Goal: Transaction & Acquisition: Download file/media

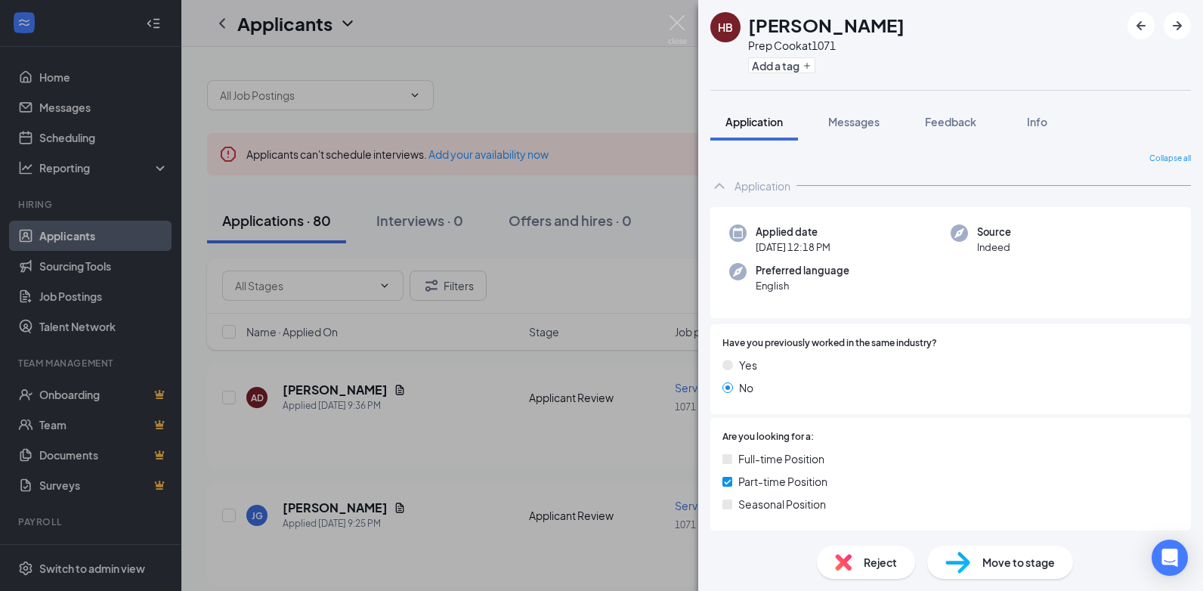
click at [436, 422] on div "HB [PERSON_NAME] Prep Cook at 1071 Add a tag Application Messages Feedback Info…" at bounding box center [601, 295] width 1203 height 591
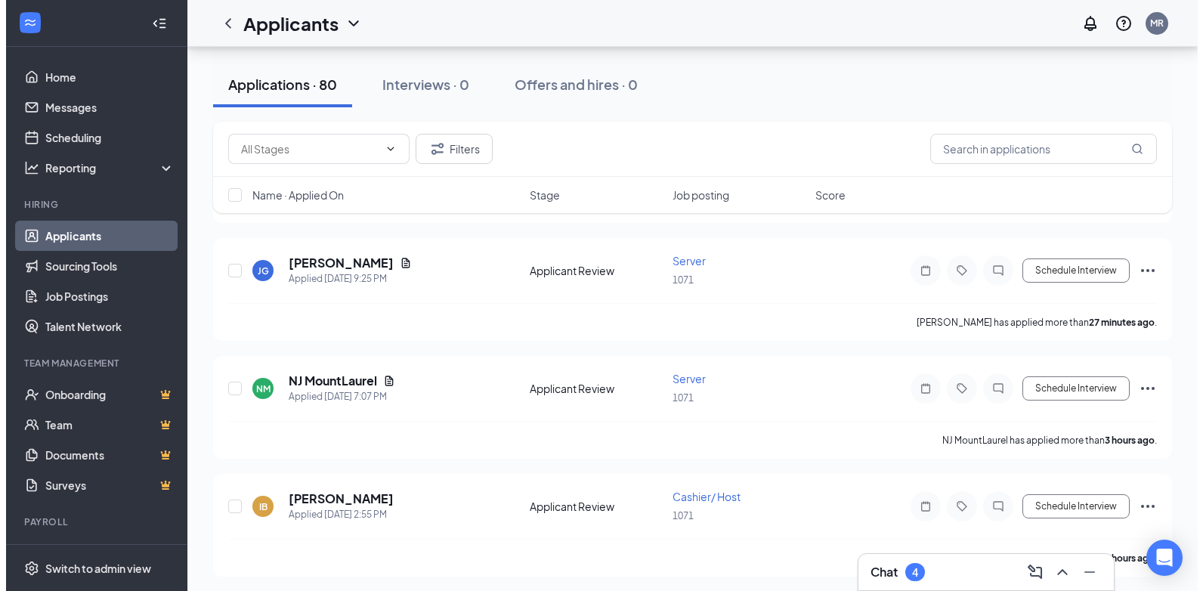
scroll to position [246, 0]
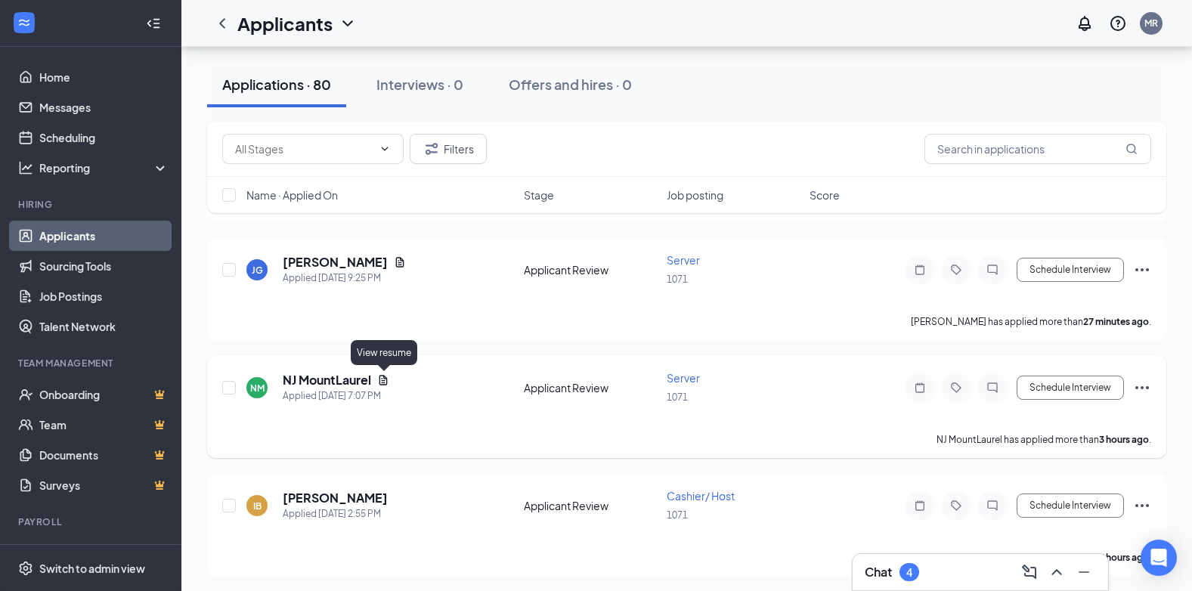
click at [381, 379] on icon "Document" at bounding box center [383, 380] width 8 height 10
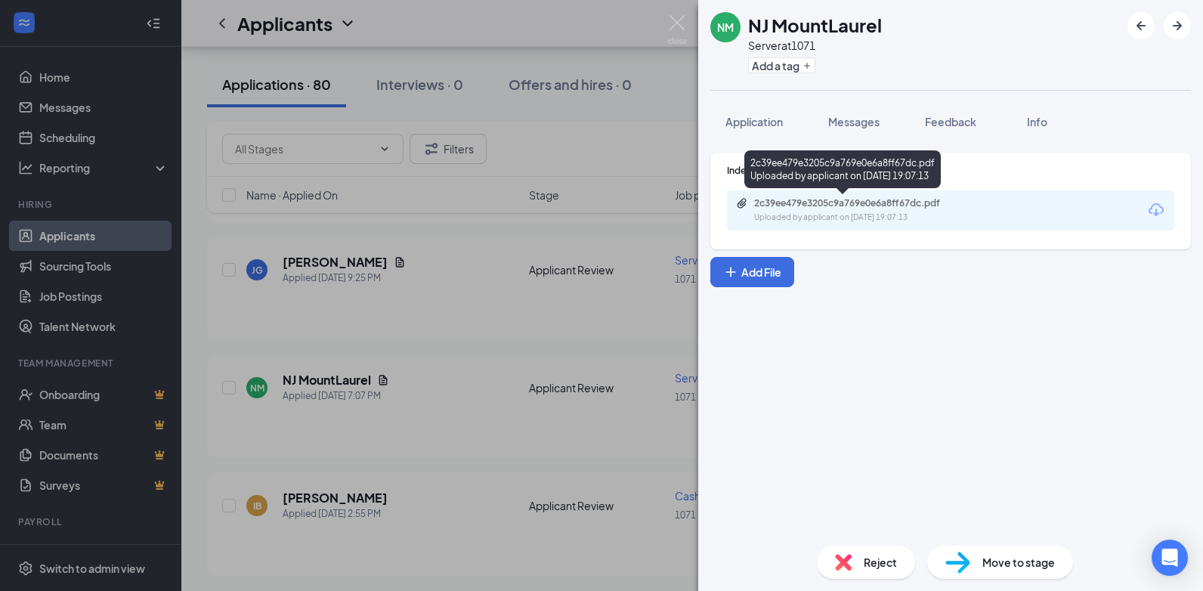
click at [818, 206] on div "2c39ee479e3205c9a769e0e6a8ff67dc.pdf" at bounding box center [860, 203] width 212 height 12
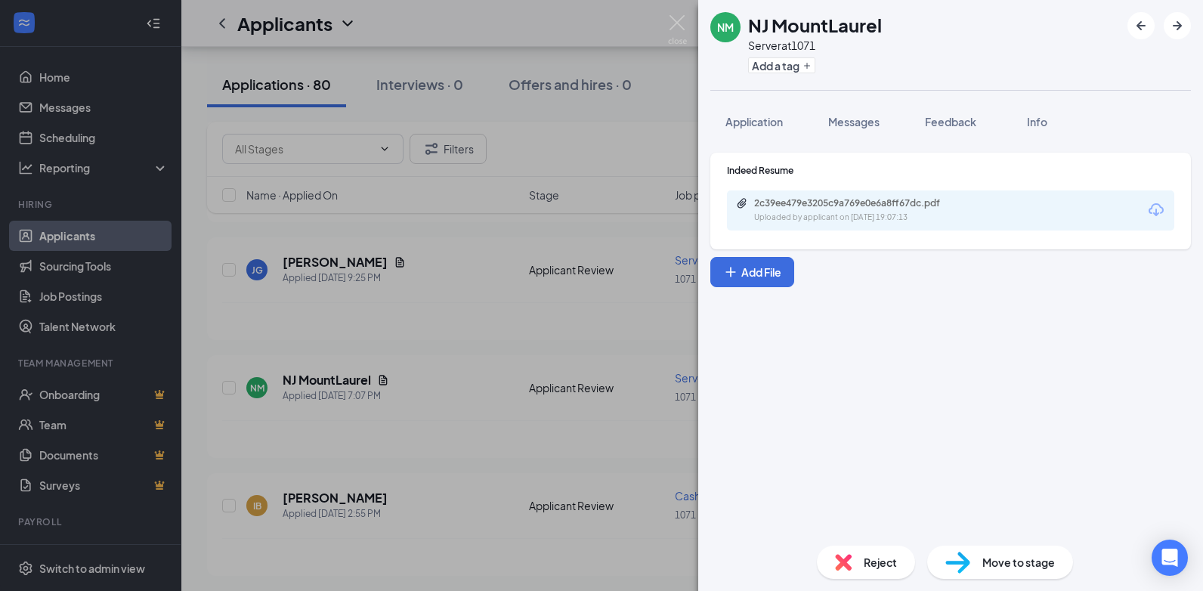
click at [448, 304] on div "NM NJ MountLaurel Server at 1071 Add a tag Application Messages Feedback Info I…" at bounding box center [601, 295] width 1203 height 591
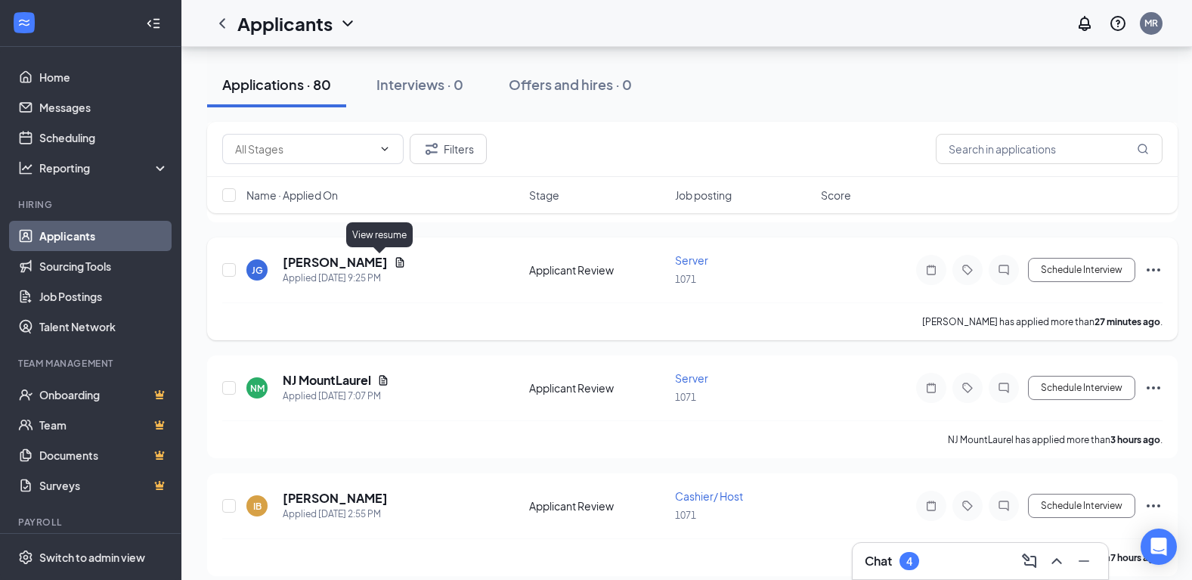
click at [394, 264] on icon "Document" at bounding box center [400, 262] width 12 height 12
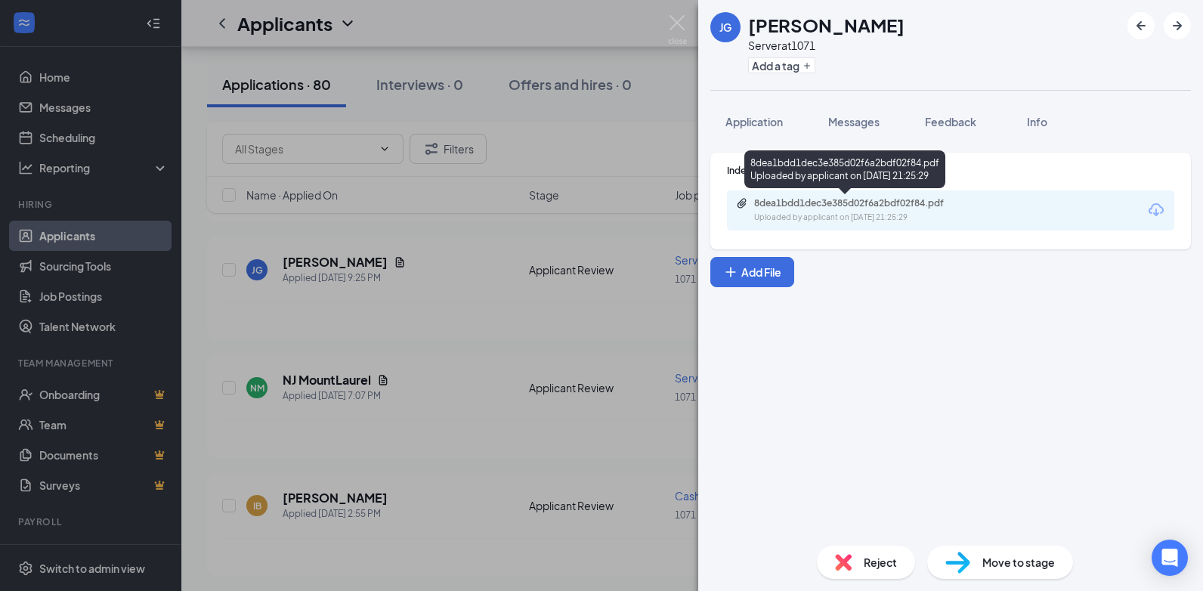
click at [873, 204] on div "8dea1bdd1dec3e385d02f6a2bdf02f84.pdf" at bounding box center [860, 203] width 212 height 12
